Goal: Task Accomplishment & Management: Use online tool/utility

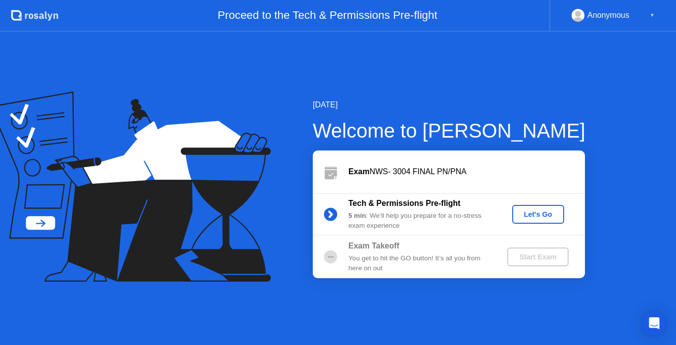
click at [539, 213] on div "Let's Go" at bounding box center [538, 214] width 44 height 8
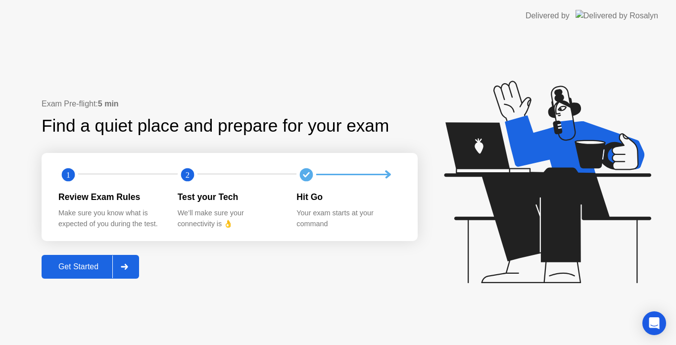
click at [97, 265] on div "Get Started" at bounding box center [79, 266] width 68 height 9
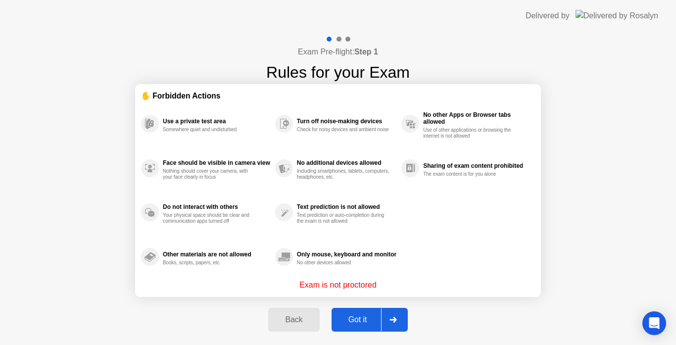
click at [354, 315] on div "Got it" at bounding box center [358, 319] width 47 height 9
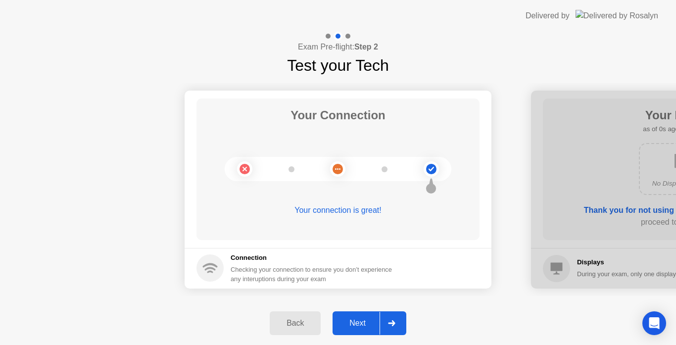
click at [357, 324] on div "Next" at bounding box center [358, 323] width 44 height 9
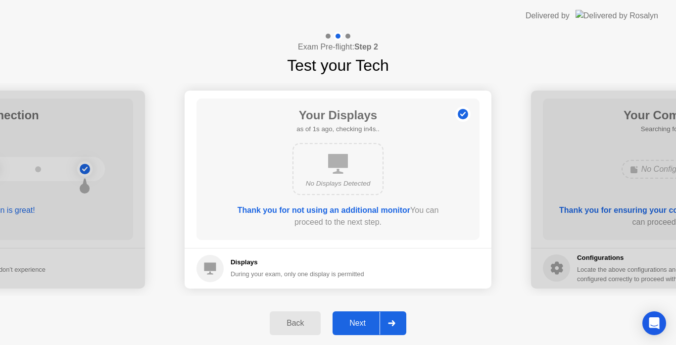
click at [357, 324] on div "Next" at bounding box center [358, 323] width 44 height 9
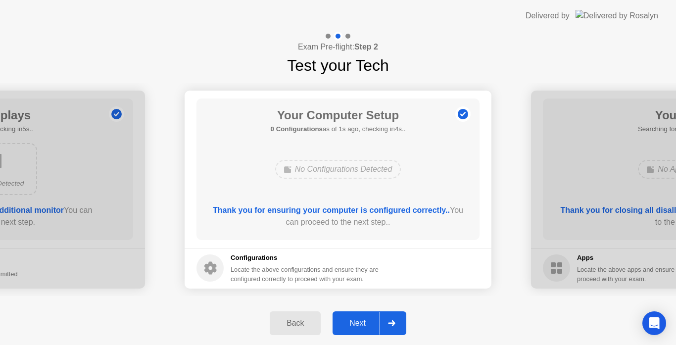
click at [357, 324] on div "Next" at bounding box center [358, 323] width 44 height 9
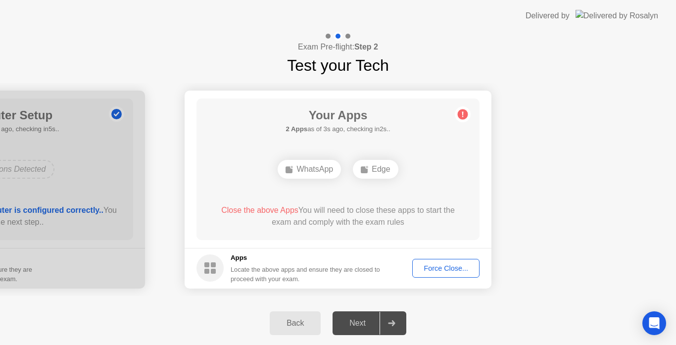
click at [435, 274] on button "Force Close..." at bounding box center [445, 268] width 67 height 19
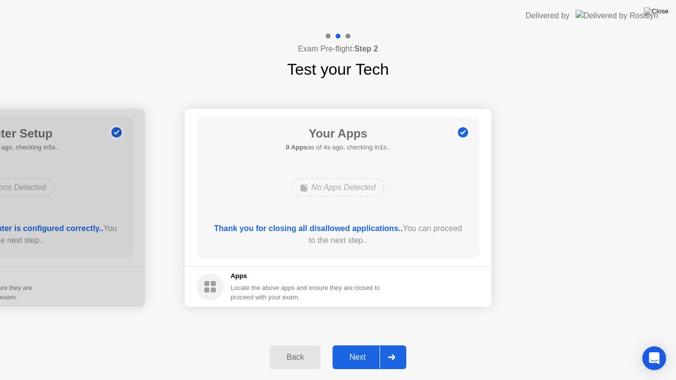
click at [359, 345] on div "Next" at bounding box center [358, 357] width 44 height 9
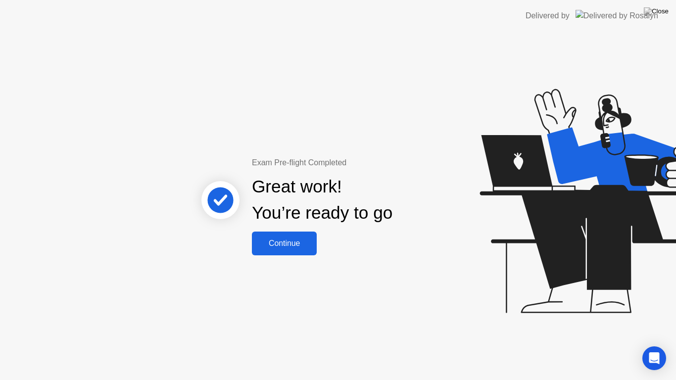
click at [291, 243] on div "Continue" at bounding box center [284, 243] width 59 height 9
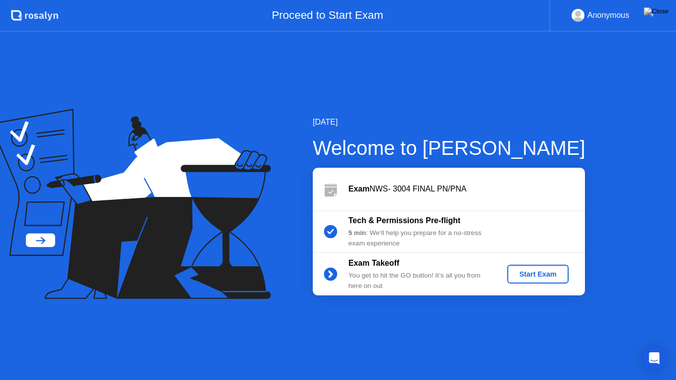
click at [523, 274] on div "Start Exam" at bounding box center [537, 274] width 53 height 8
